Goal: Task Accomplishment & Management: Manage account settings

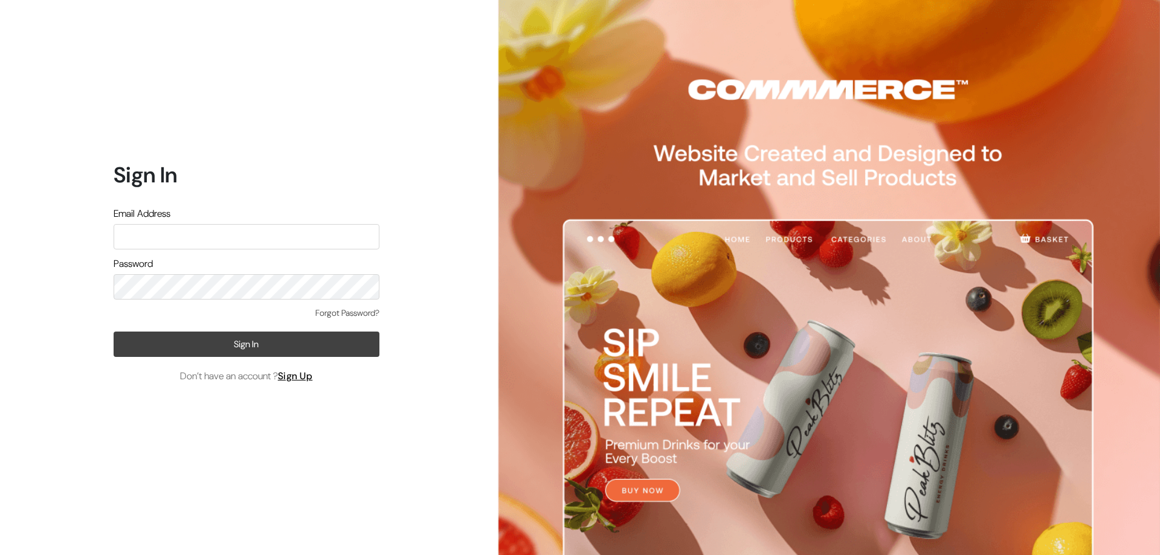
type input "ashapuracosmetic@gmail.com"
click at [221, 352] on button "Sign In" at bounding box center [247, 344] width 266 height 25
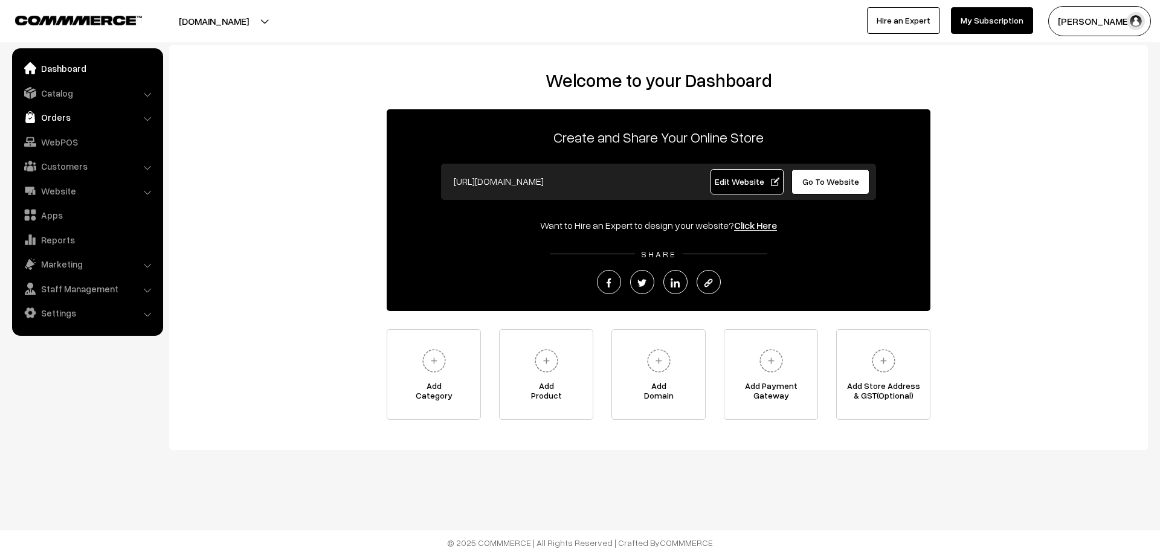
click at [54, 115] on link "Orders" at bounding box center [87, 117] width 144 height 22
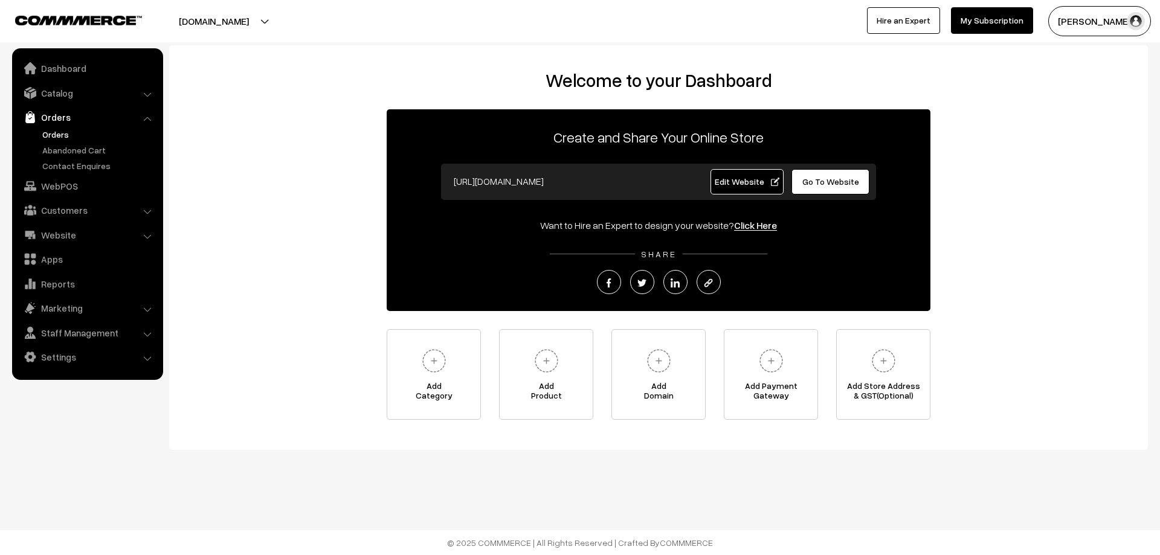
click at [62, 140] on link "Orders" at bounding box center [99, 134] width 120 height 13
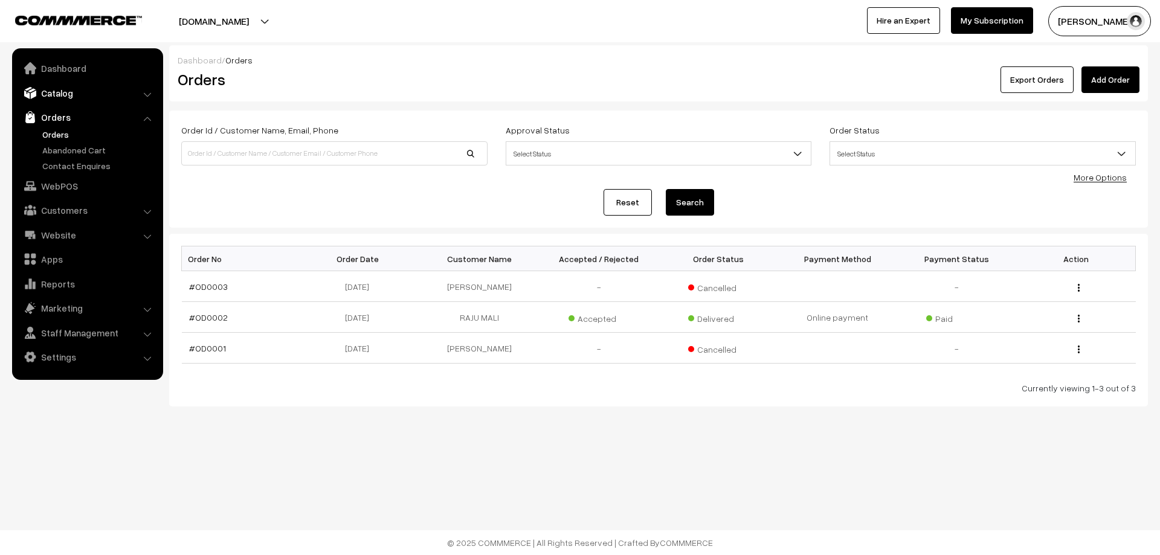
click at [57, 82] on link "Catalog" at bounding box center [87, 93] width 144 height 22
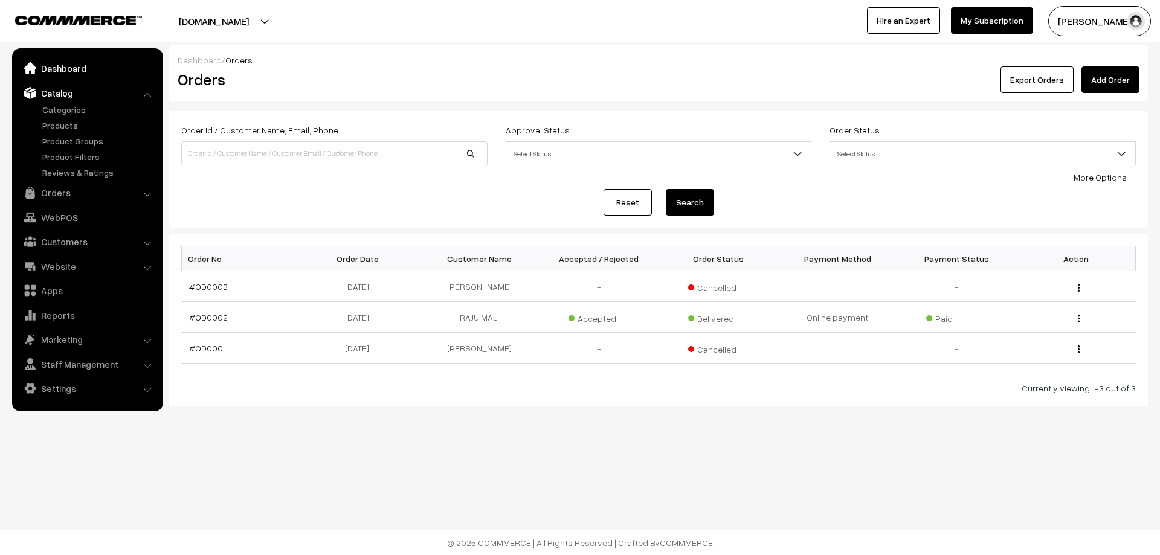
click at [56, 66] on link "Dashboard" at bounding box center [87, 68] width 144 height 22
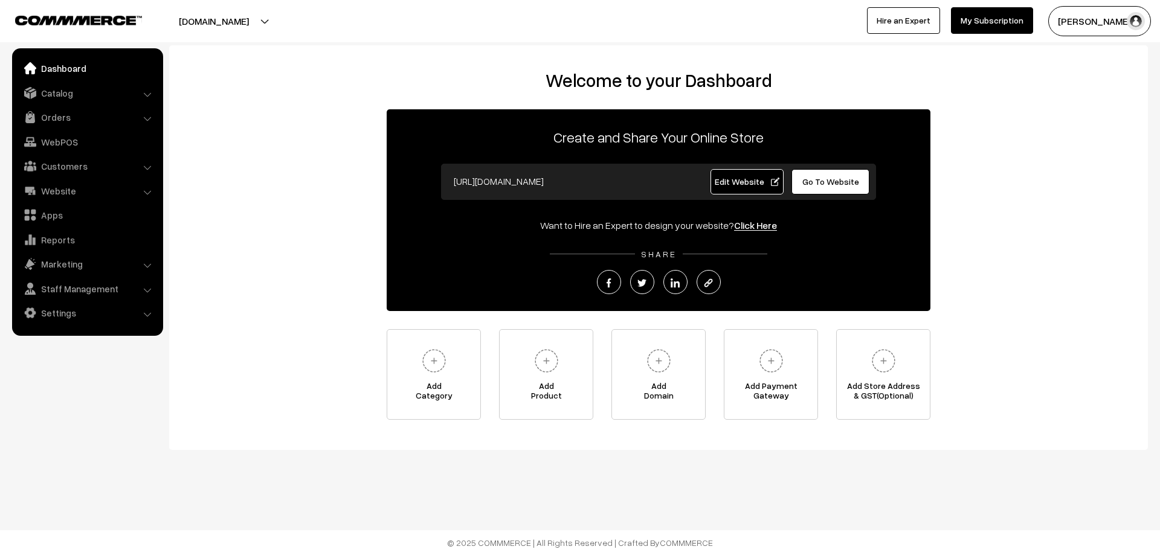
click at [56, 66] on link "Dashboard" at bounding box center [87, 68] width 144 height 22
